Goal: Information Seeking & Learning: Find specific fact

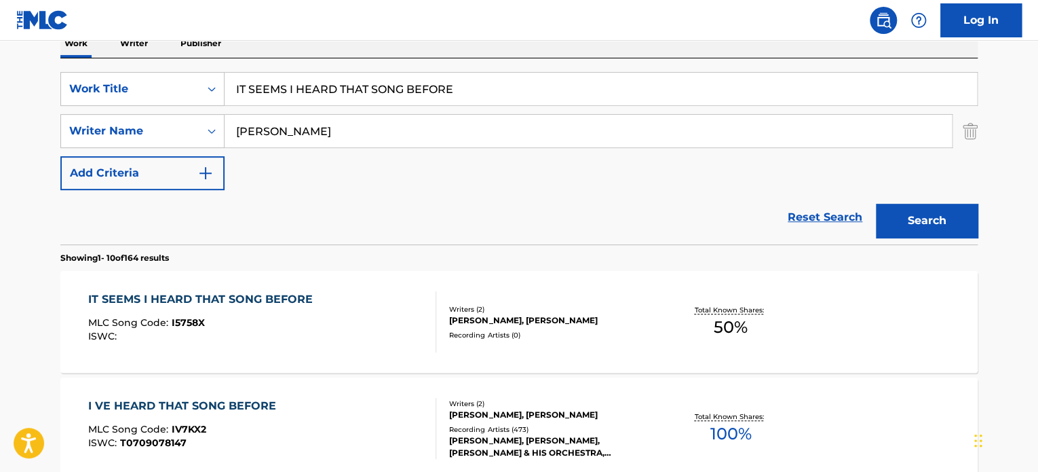
drag, startPoint x: 466, startPoint y: 94, endPoint x: 0, endPoint y: 94, distance: 465.5
paste input "[PERSON_NAME]"
type input "[PERSON_NAME]"
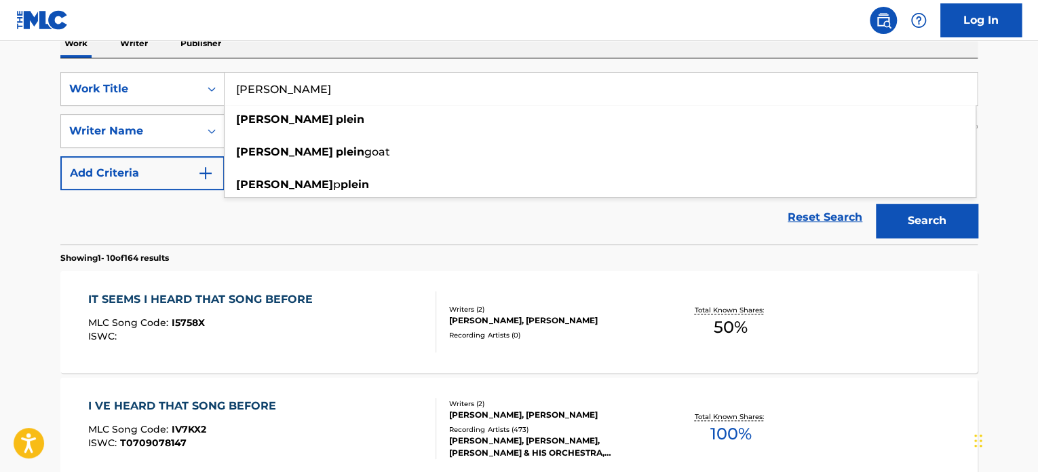
click at [329, 227] on div "Reset Search Search" at bounding box center [519, 217] width 918 height 54
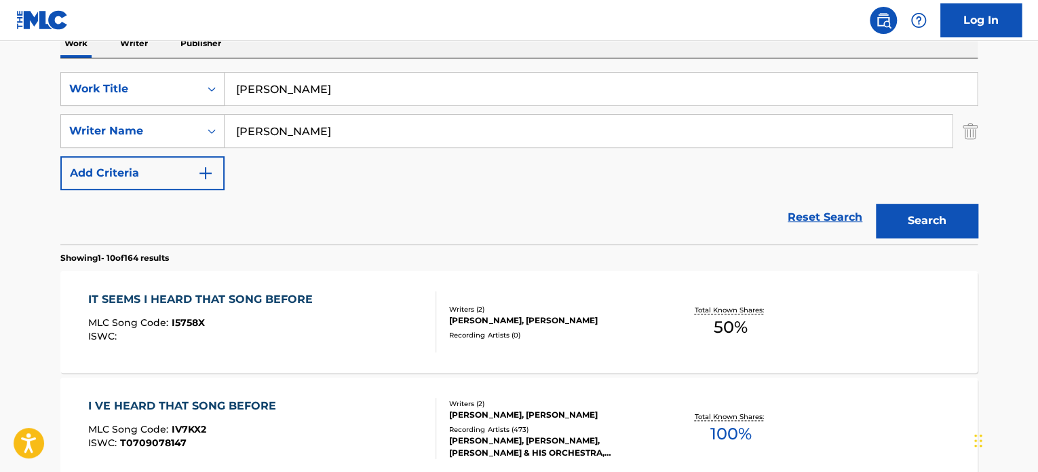
drag, startPoint x: 407, startPoint y: 131, endPoint x: 0, endPoint y: 124, distance: 406.6
click at [88, 124] on div "SearchWithCriteriaf137d02b-29f6-433b-940d-f71d1718afd2 Writer Name [PERSON_NAME]" at bounding box center [519, 131] width 918 height 34
paste input "[PERSON_NAME] [PERSON_NAME] [PERSON_NAME]"
type input "[PERSON_NAME] [PERSON_NAME] [PERSON_NAME]"
click at [926, 218] on button "Search" at bounding box center [927, 221] width 102 height 34
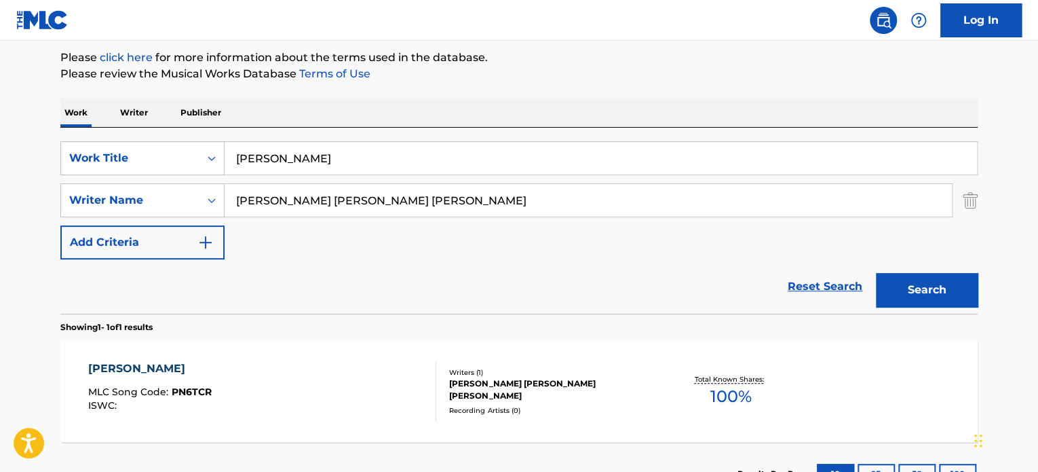
scroll to position [230, 0]
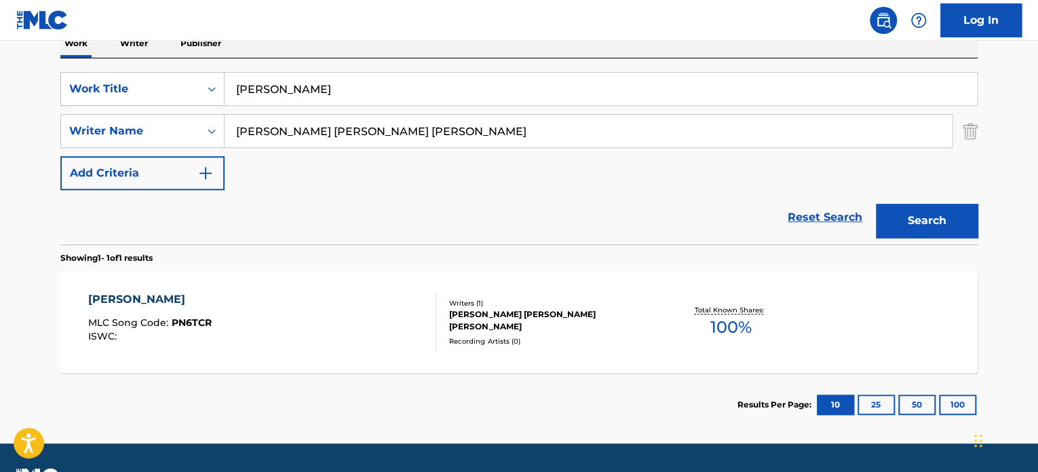
click at [288, 306] on div "[PERSON_NAME] MLC Song Code : PN6TCR ISWC :" at bounding box center [262, 321] width 349 height 61
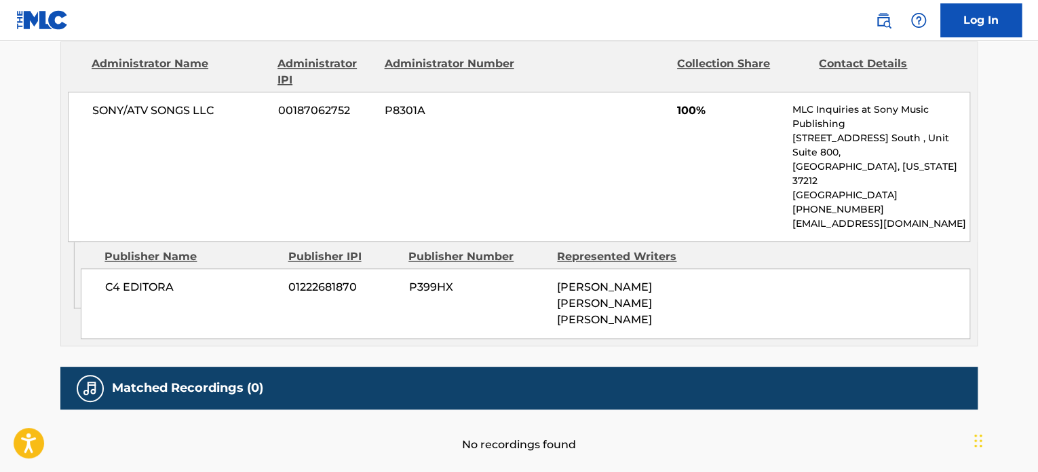
scroll to position [665, 0]
